Goal: Information Seeking & Learning: Learn about a topic

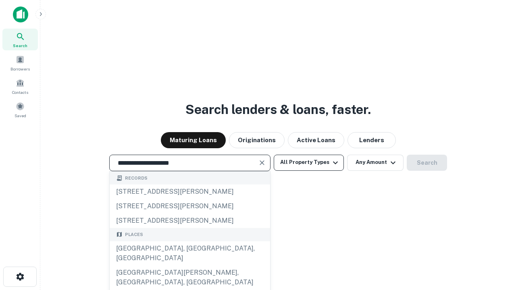
click at [189, 265] on div "[GEOGRAPHIC_DATA], [GEOGRAPHIC_DATA], [GEOGRAPHIC_DATA]" at bounding box center [190, 253] width 160 height 24
click at [309, 162] on button "All Property Types" at bounding box center [309, 163] width 70 height 16
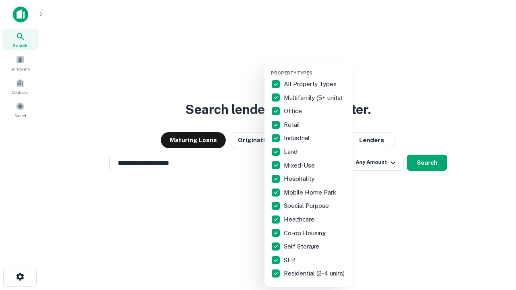
type input "**********"
click at [315, 68] on button "button" at bounding box center [315, 68] width 89 height 0
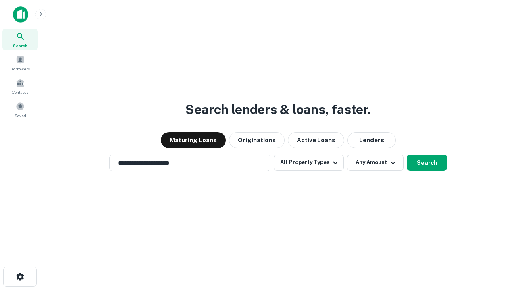
scroll to position [5, 97]
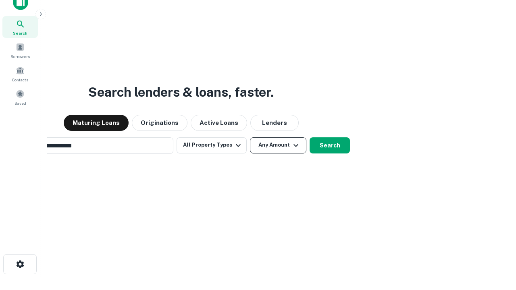
click at [250, 137] on button "Any Amount" at bounding box center [278, 145] width 56 height 16
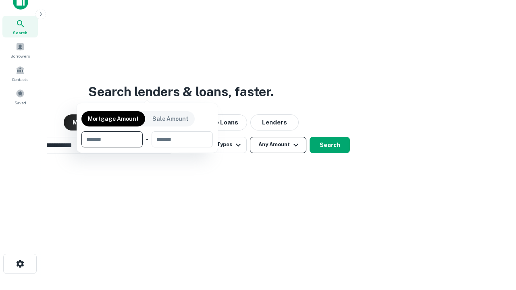
scroll to position [58, 228]
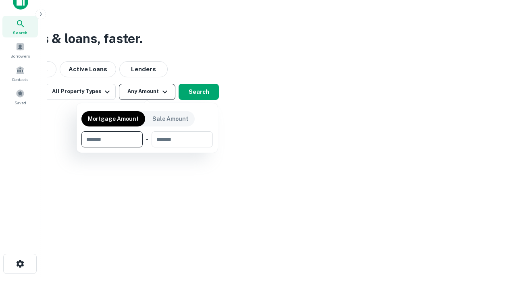
type input "*******"
click at [147, 147] on button "button" at bounding box center [146, 147] width 131 height 0
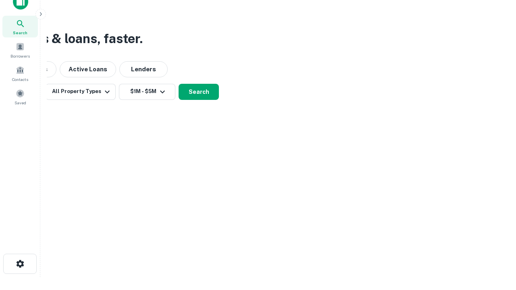
scroll to position [5, 149]
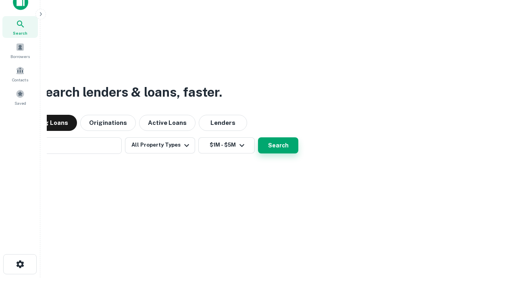
click at [278, 145] on button "Search" at bounding box center [278, 145] width 40 height 16
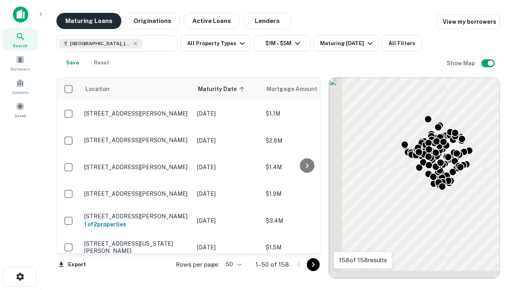
click at [89, 21] on button "Maturing Loans" at bounding box center [88, 21] width 65 height 16
